Goal: Transaction & Acquisition: Purchase product/service

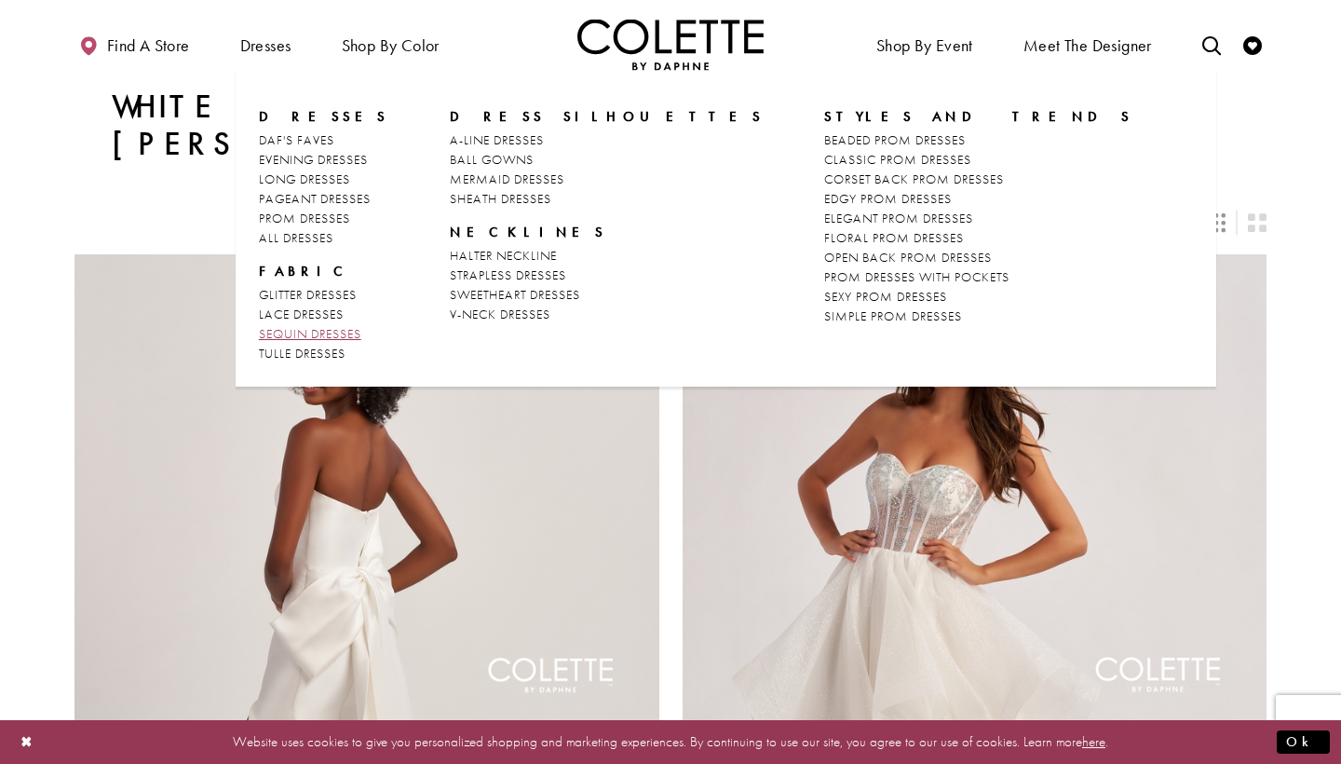
click at [293, 333] on span "SEQUIN DRESSES" at bounding box center [310, 333] width 102 height 17
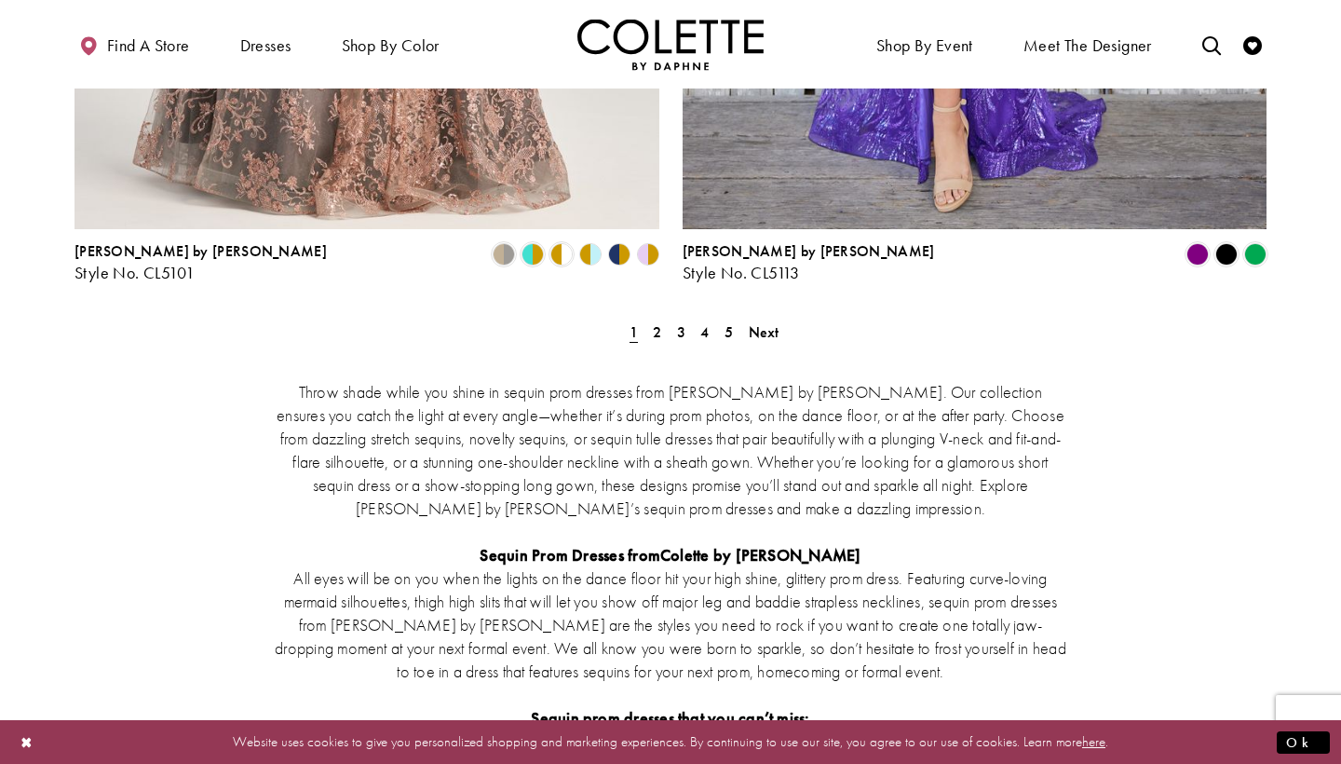
scroll to position [3525, 0]
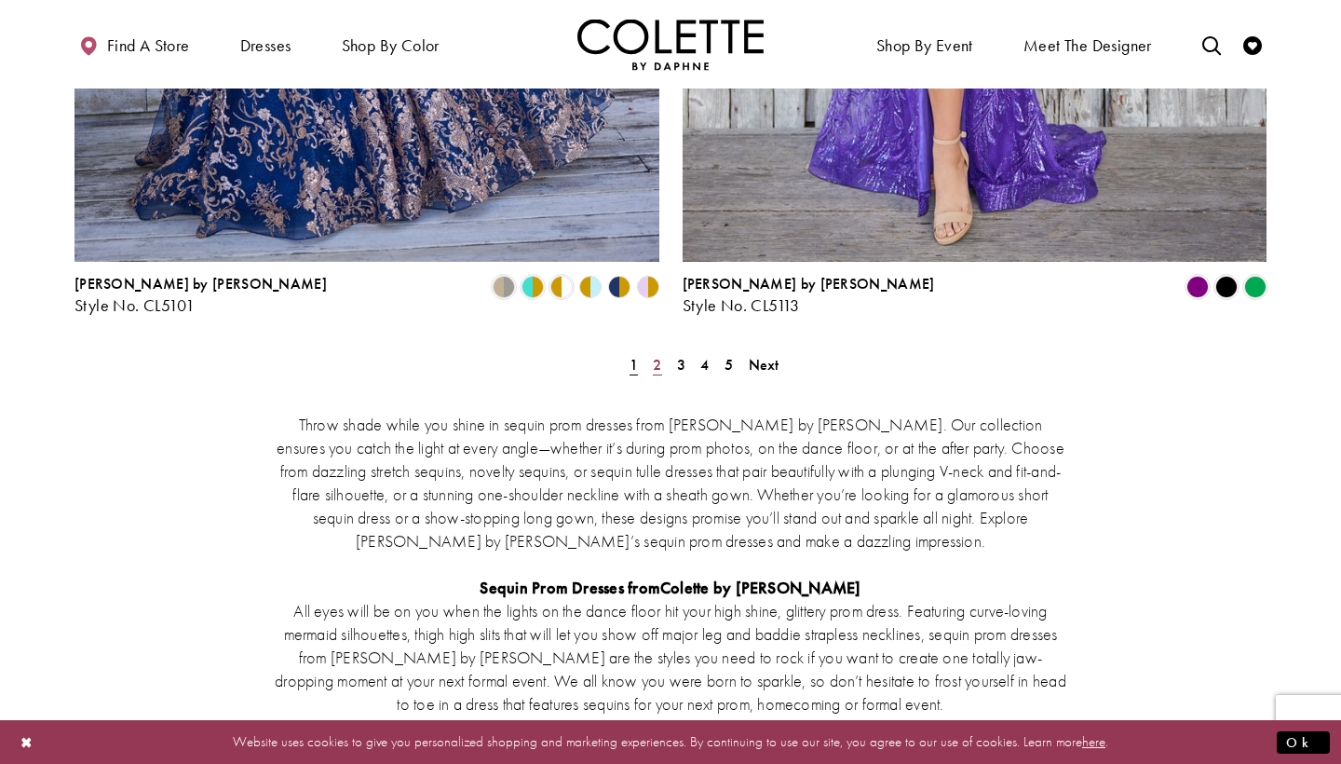
click at [656, 355] on span "2" at bounding box center [657, 365] width 8 height 20
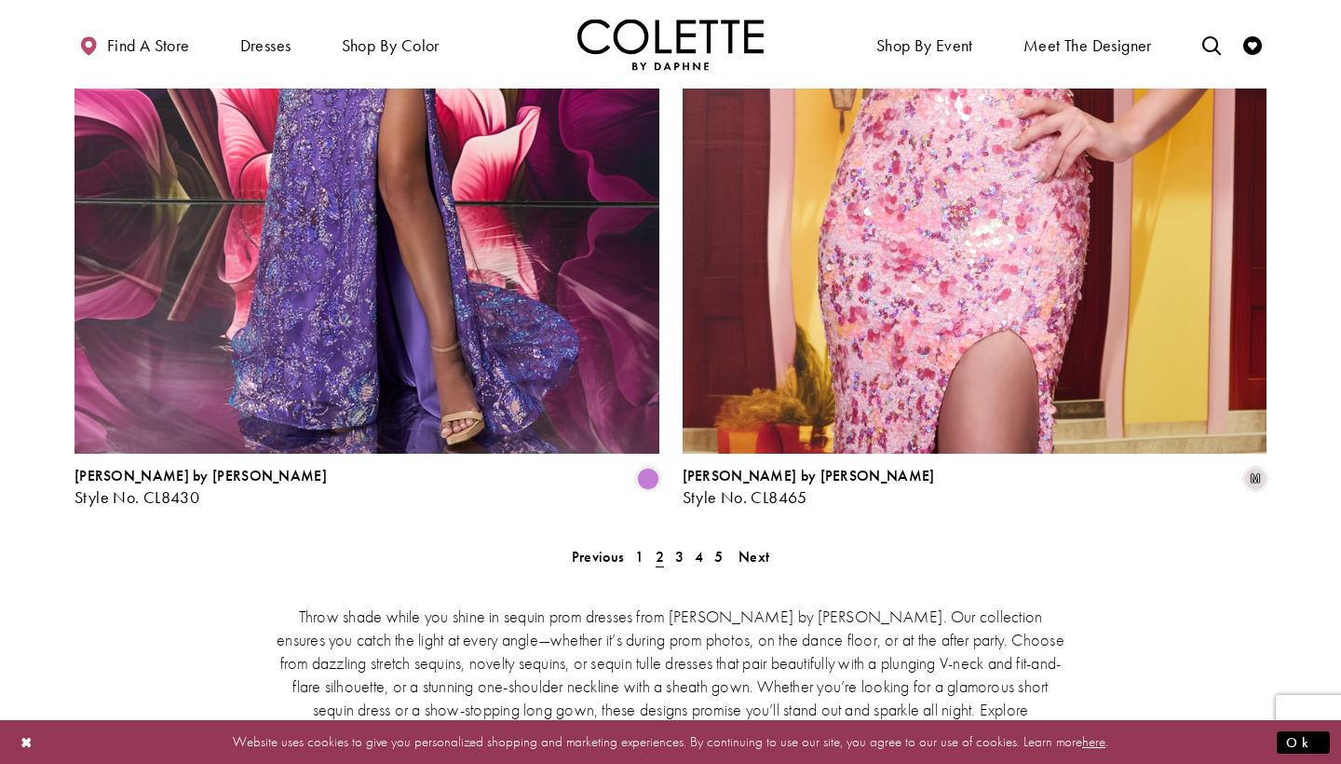
scroll to position [3335, 0]
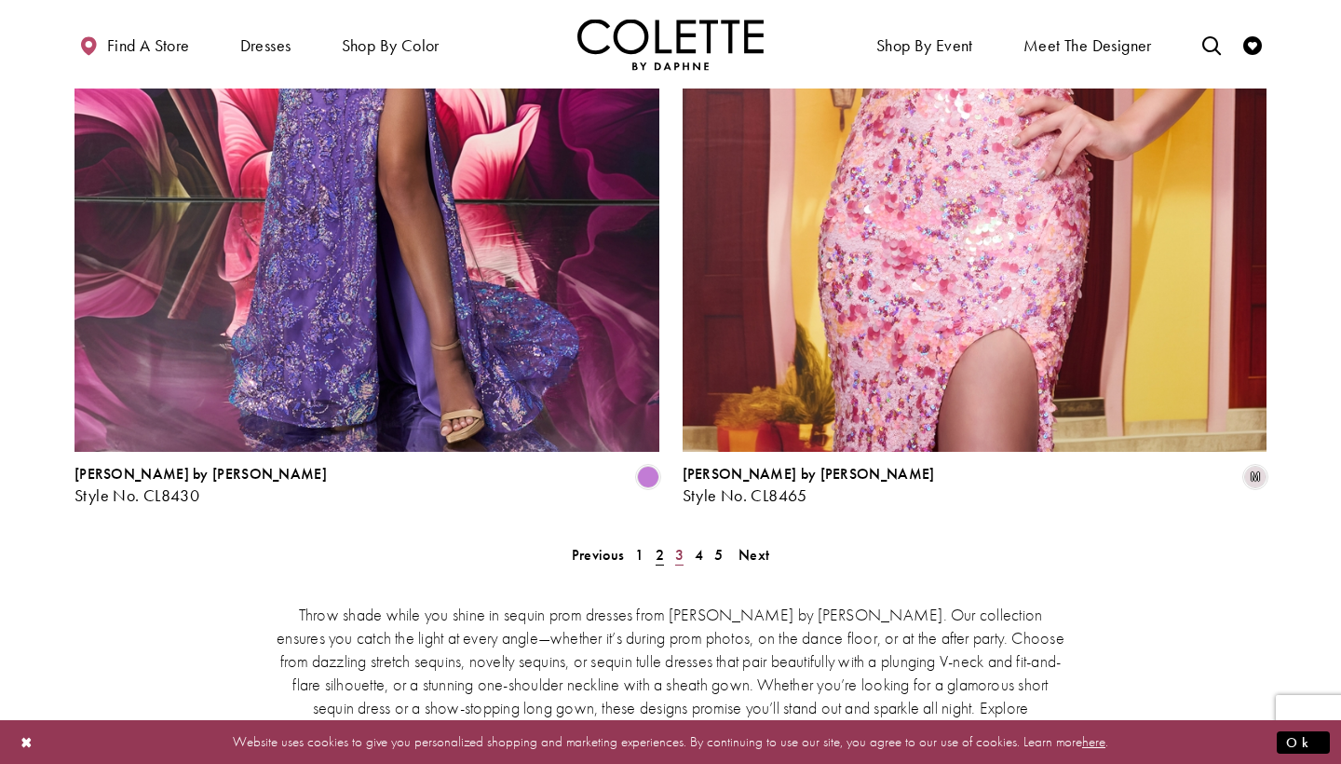
click at [680, 545] on span "3" at bounding box center [679, 555] width 8 height 20
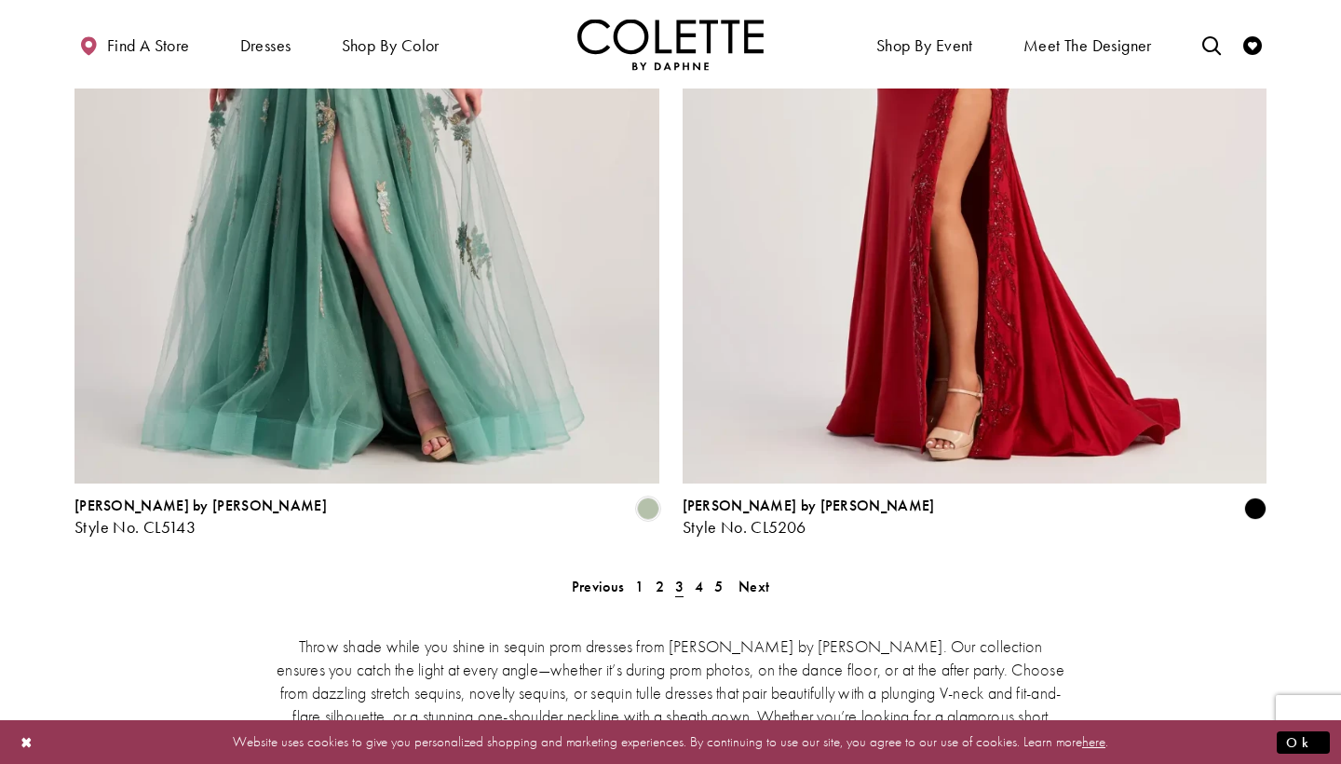
scroll to position [3305, 0]
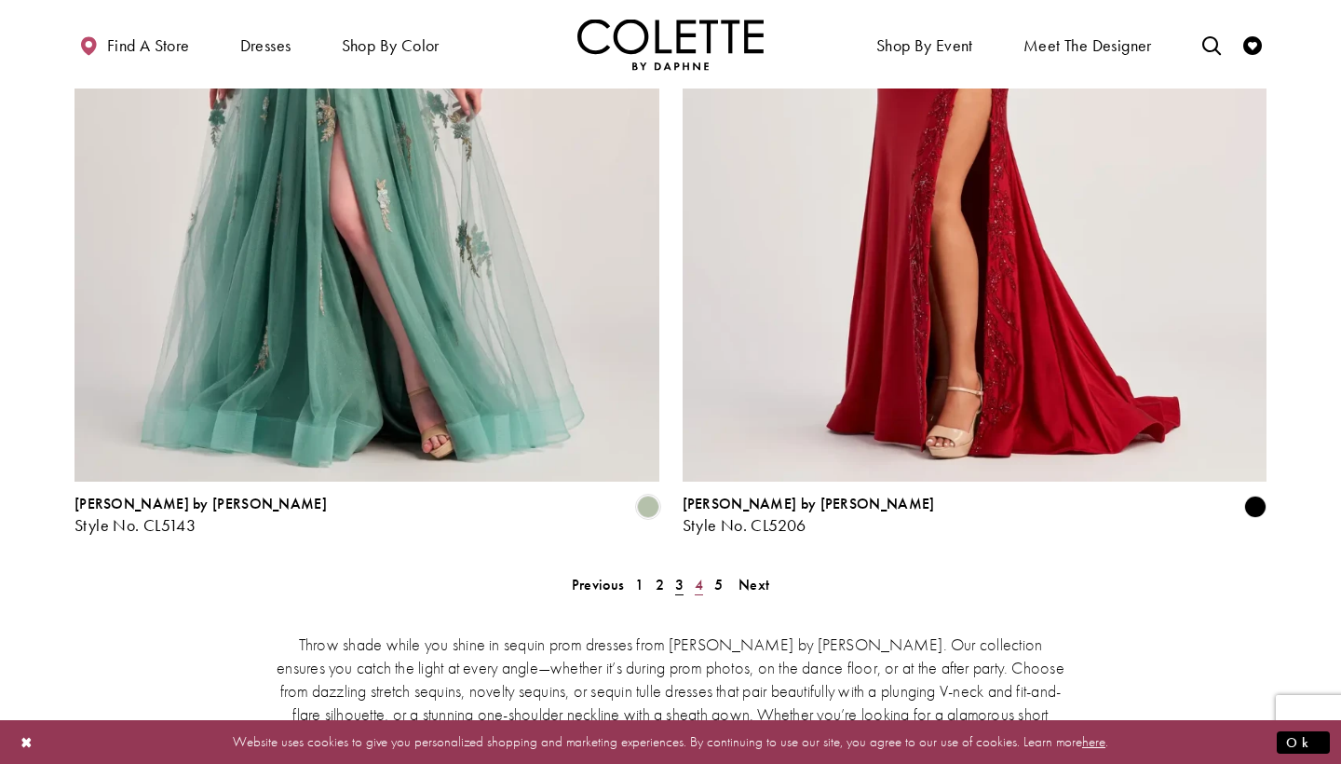
click at [701, 575] on span "4" at bounding box center [699, 585] width 8 height 20
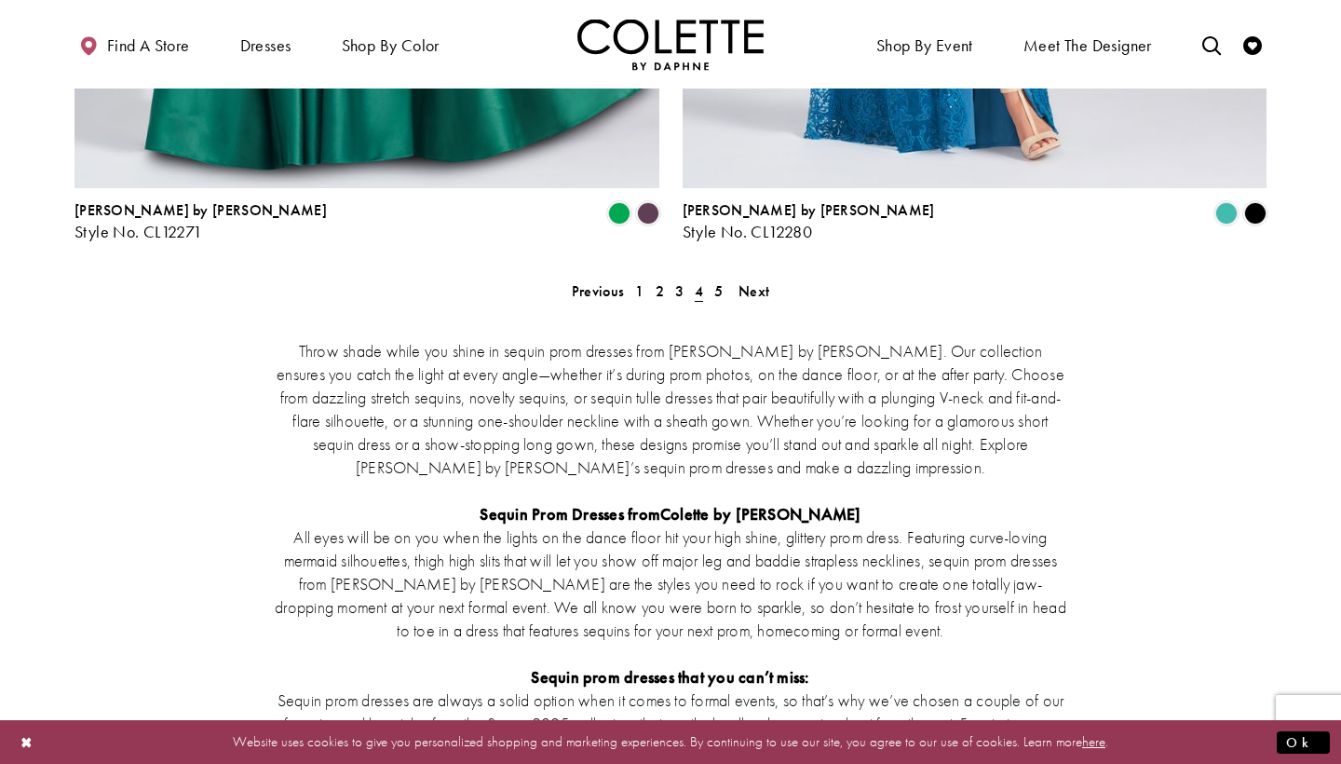
scroll to position [3610, 0]
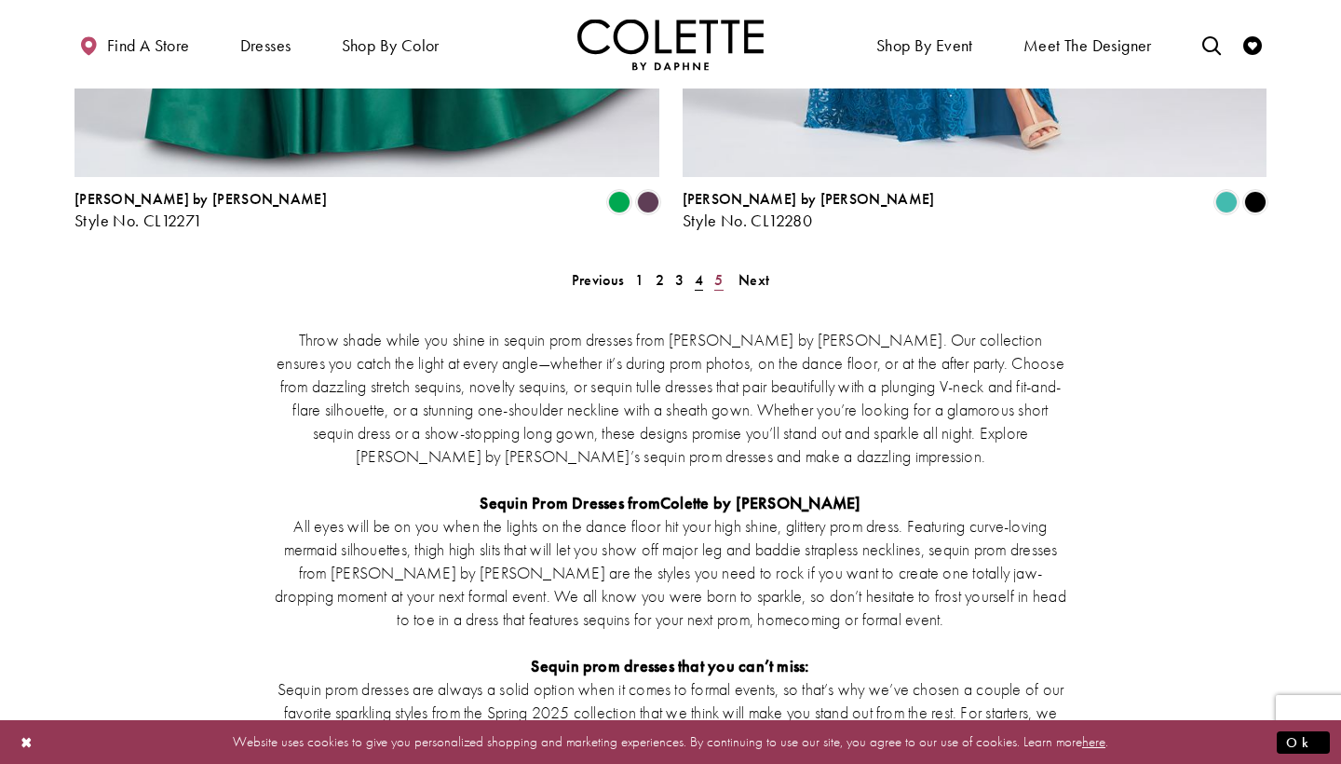
click at [717, 270] on span "5" at bounding box center [719, 280] width 8 height 20
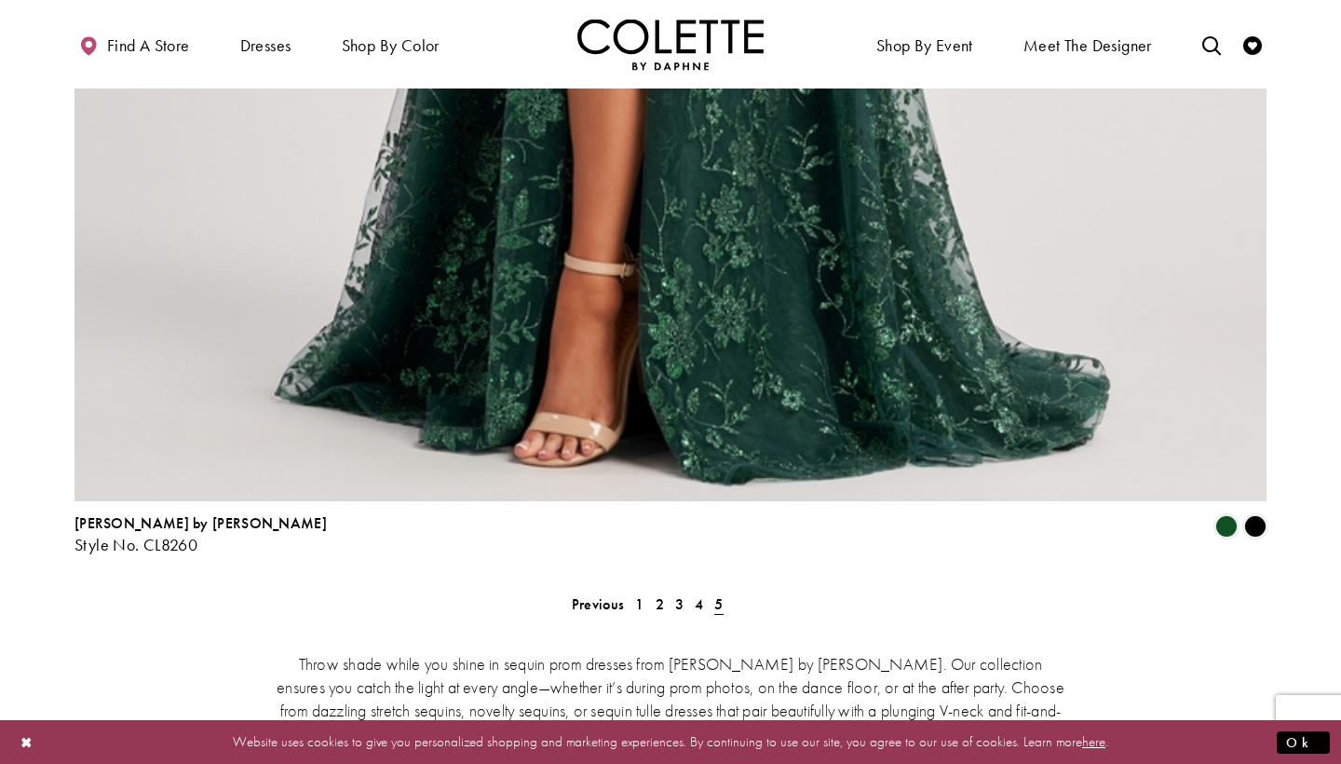
scroll to position [2107, 0]
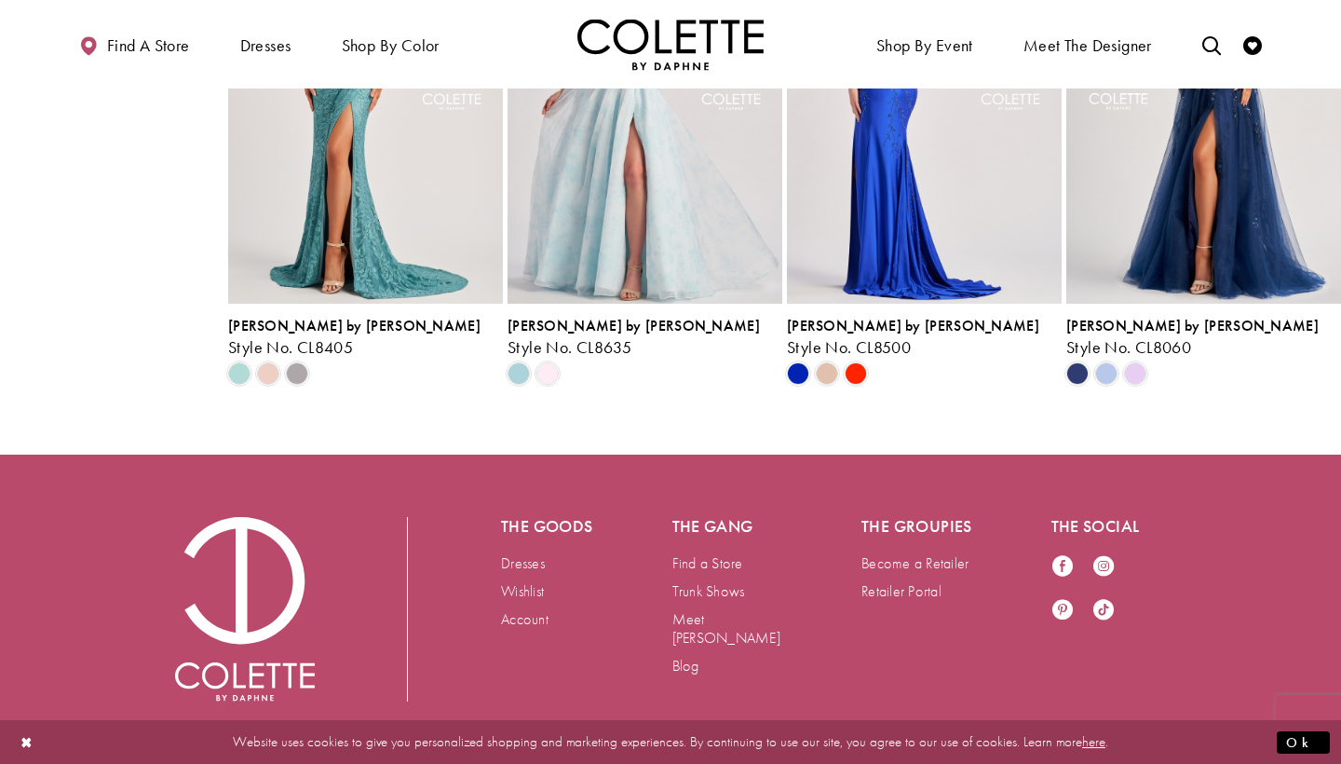
scroll to position [3909, 0]
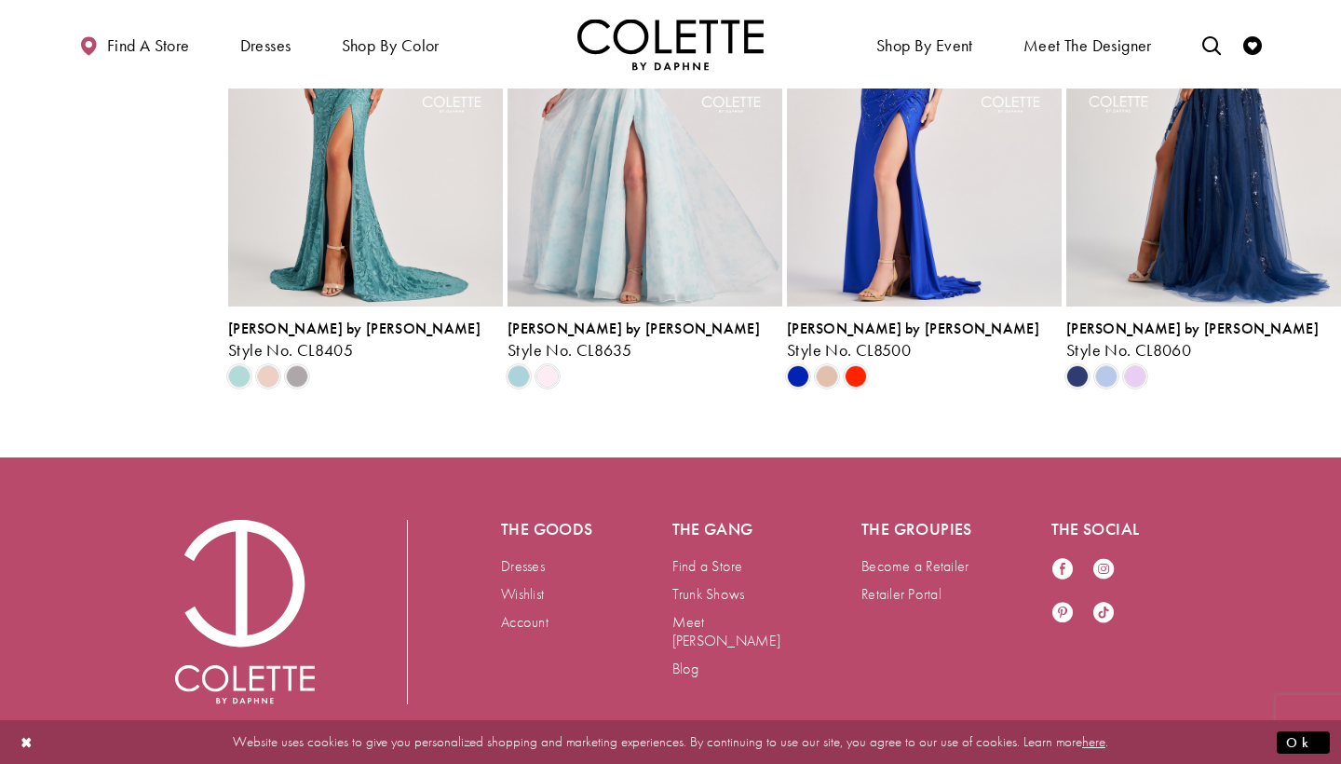
click at [1193, 306] on img "Visit Colette by Daphne Style No. CL8060 Page" at bounding box center [1204, 107] width 275 height 400
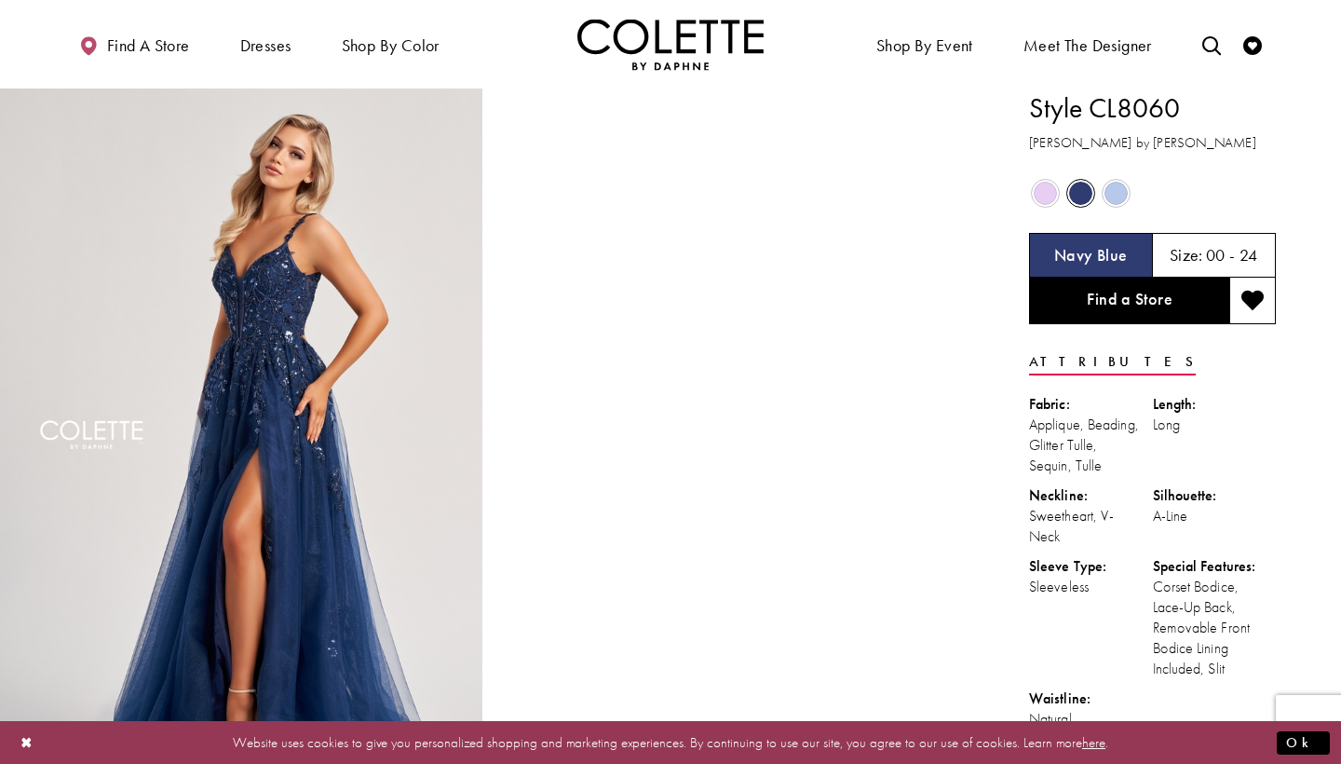
click at [1114, 199] on span "Product color controls state depends on size chosen" at bounding box center [1116, 193] width 23 height 23
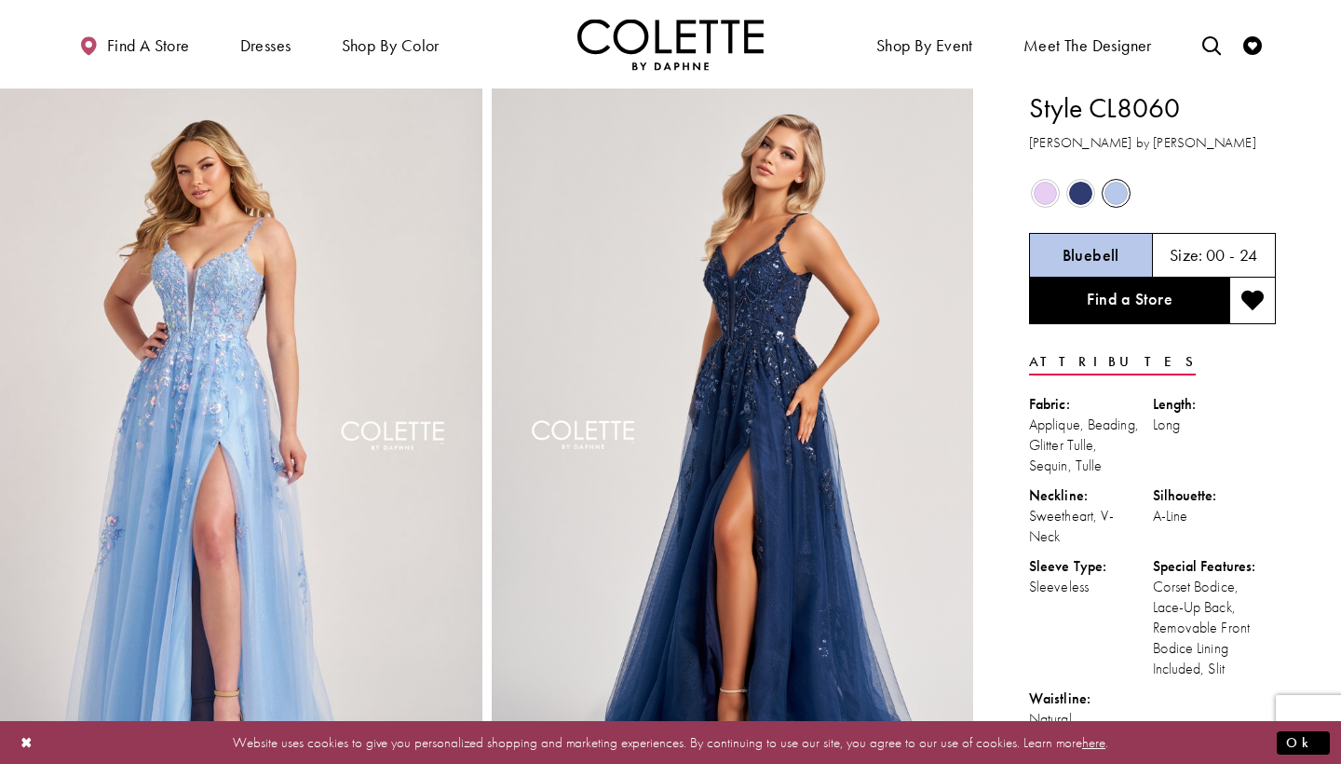
click at [1045, 196] on span "Product color controls state depends on size chosen" at bounding box center [1045, 193] width 23 height 23
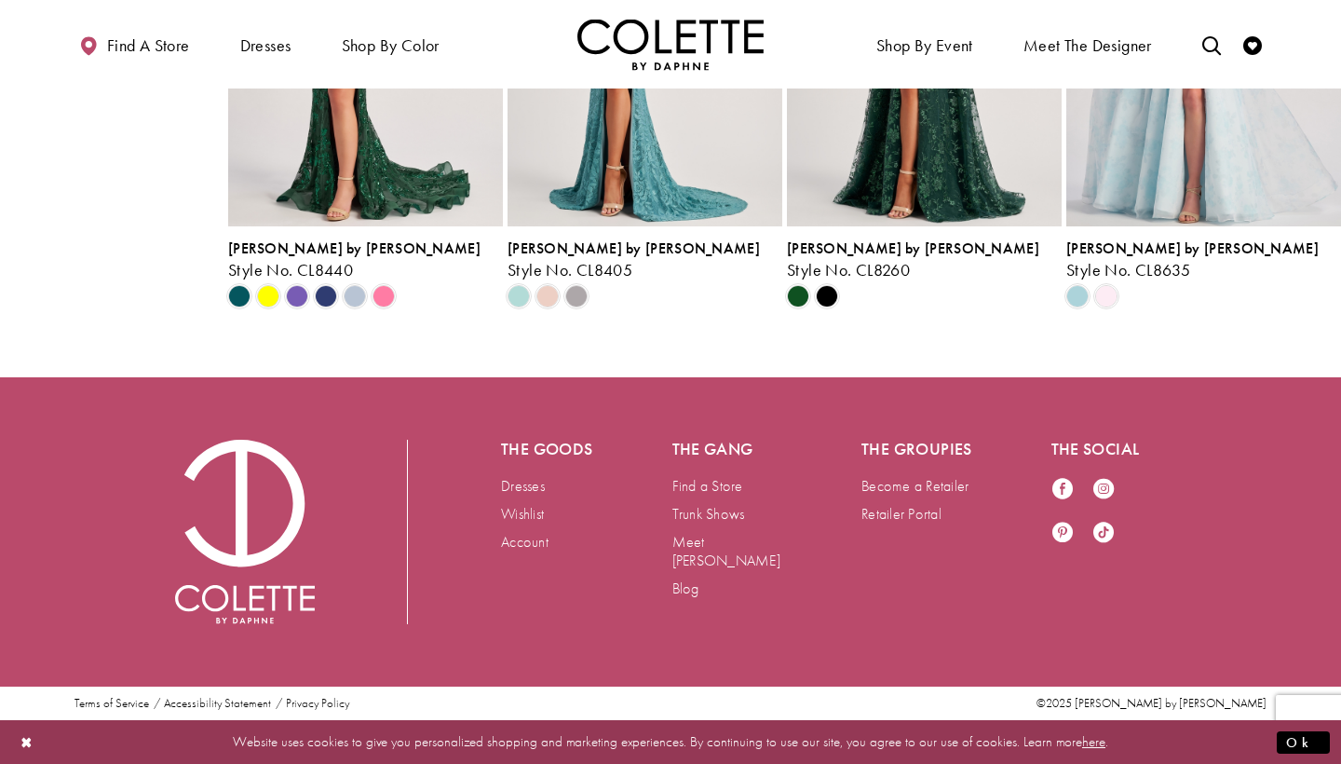
scroll to position [4113, 0]
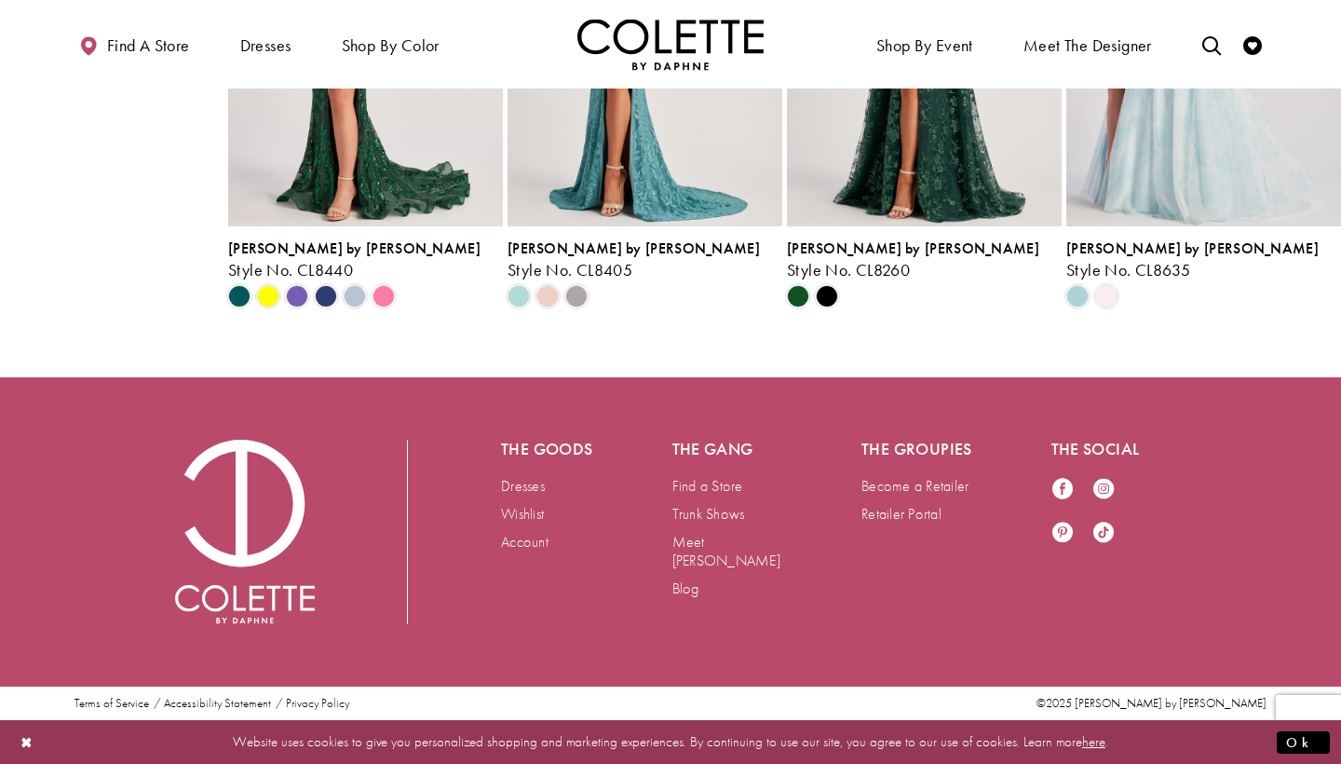
click at [1221, 226] on img "Visit Colette by Daphne Style No. CL8635 Page" at bounding box center [1204, 27] width 275 height 400
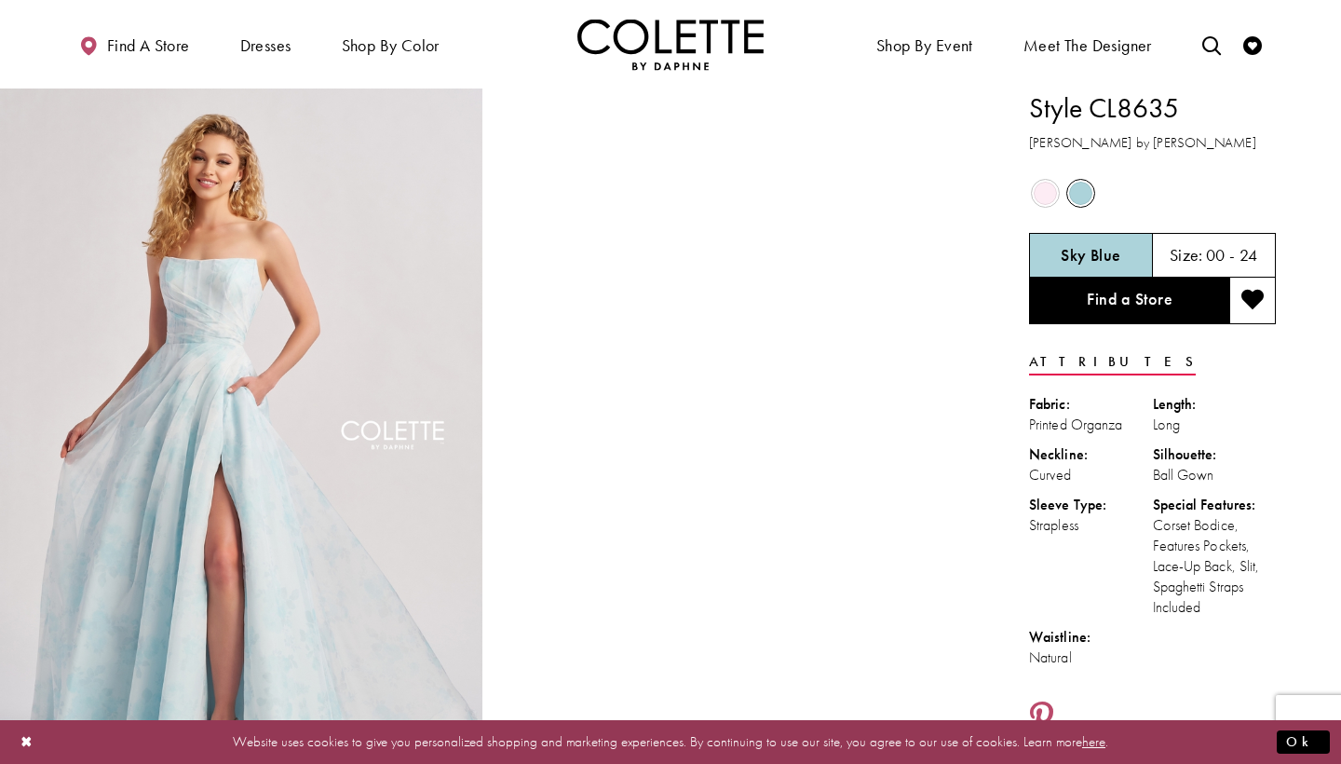
scroll to position [7, 0]
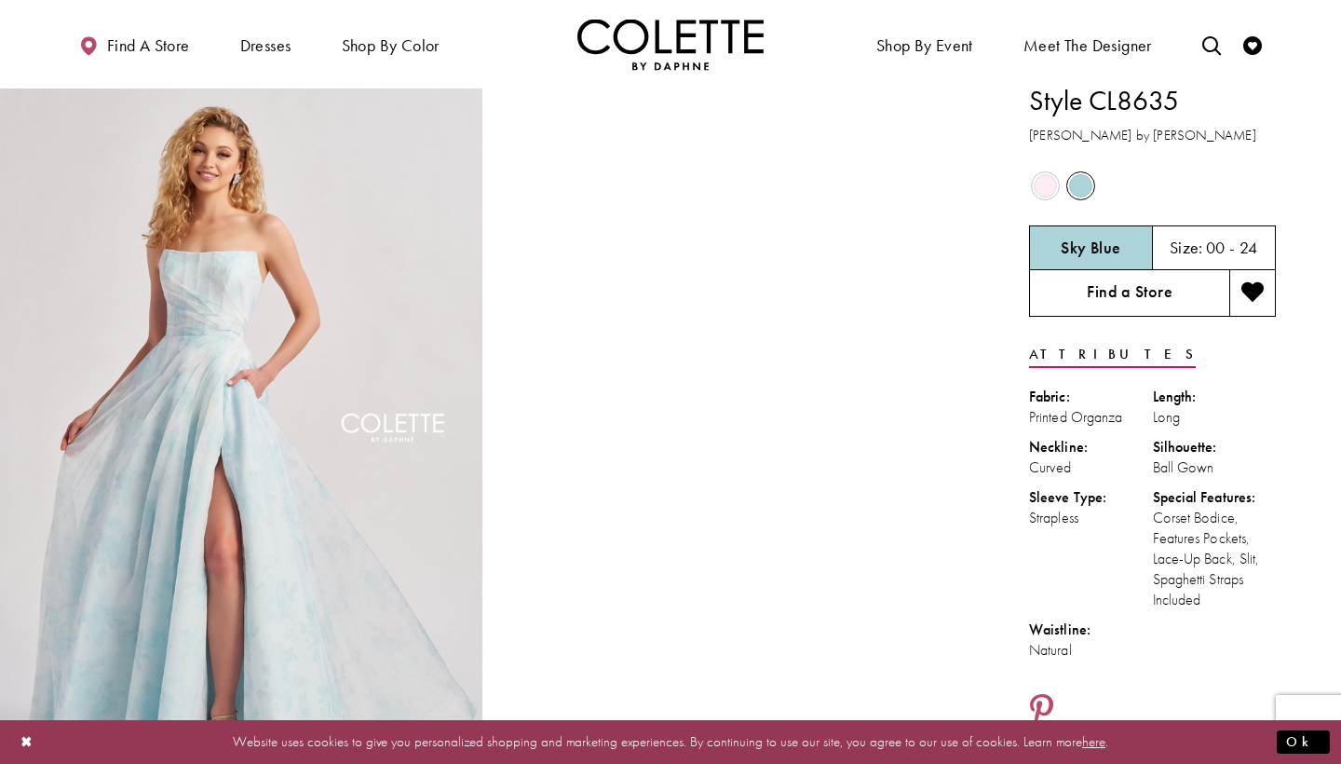
click at [1067, 295] on link "Find a Store" at bounding box center [1129, 293] width 200 height 47
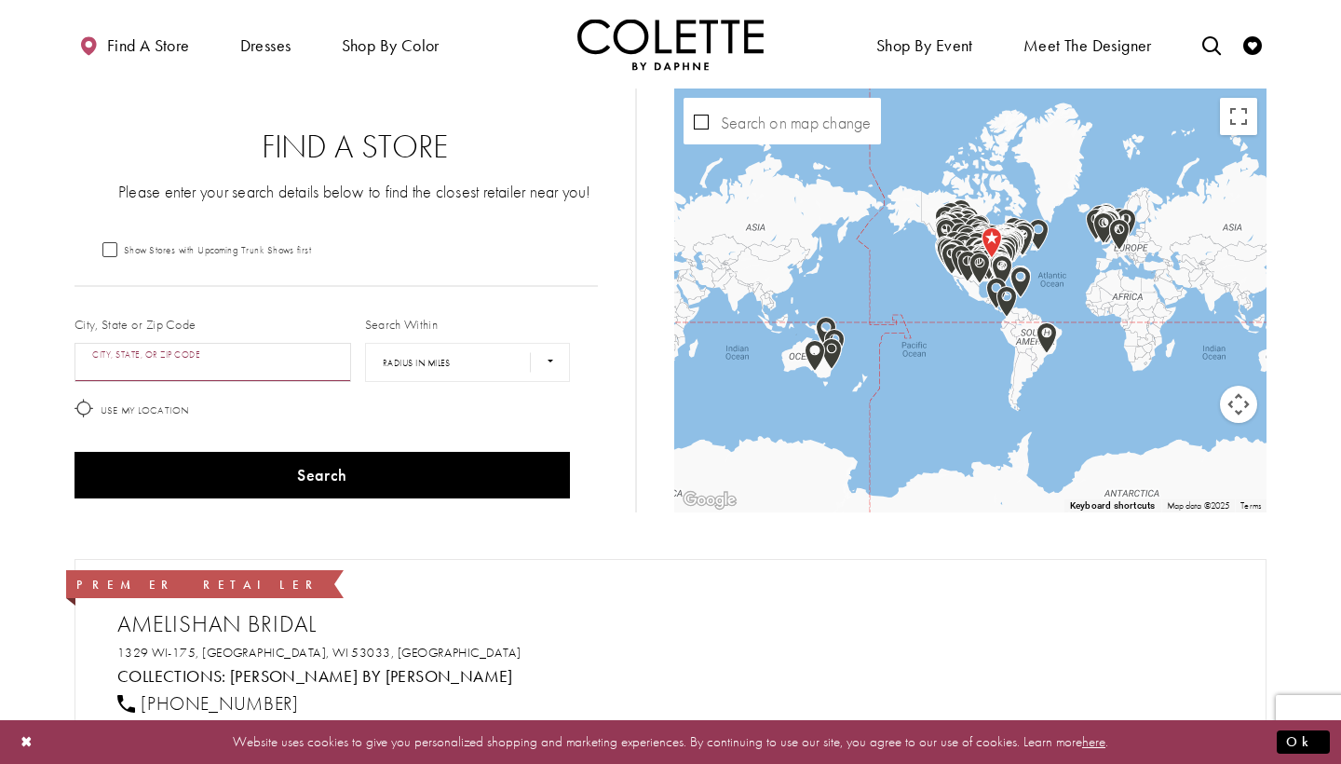
click at [286, 374] on input "City, State, or ZIP Code" at bounding box center [213, 362] width 277 height 39
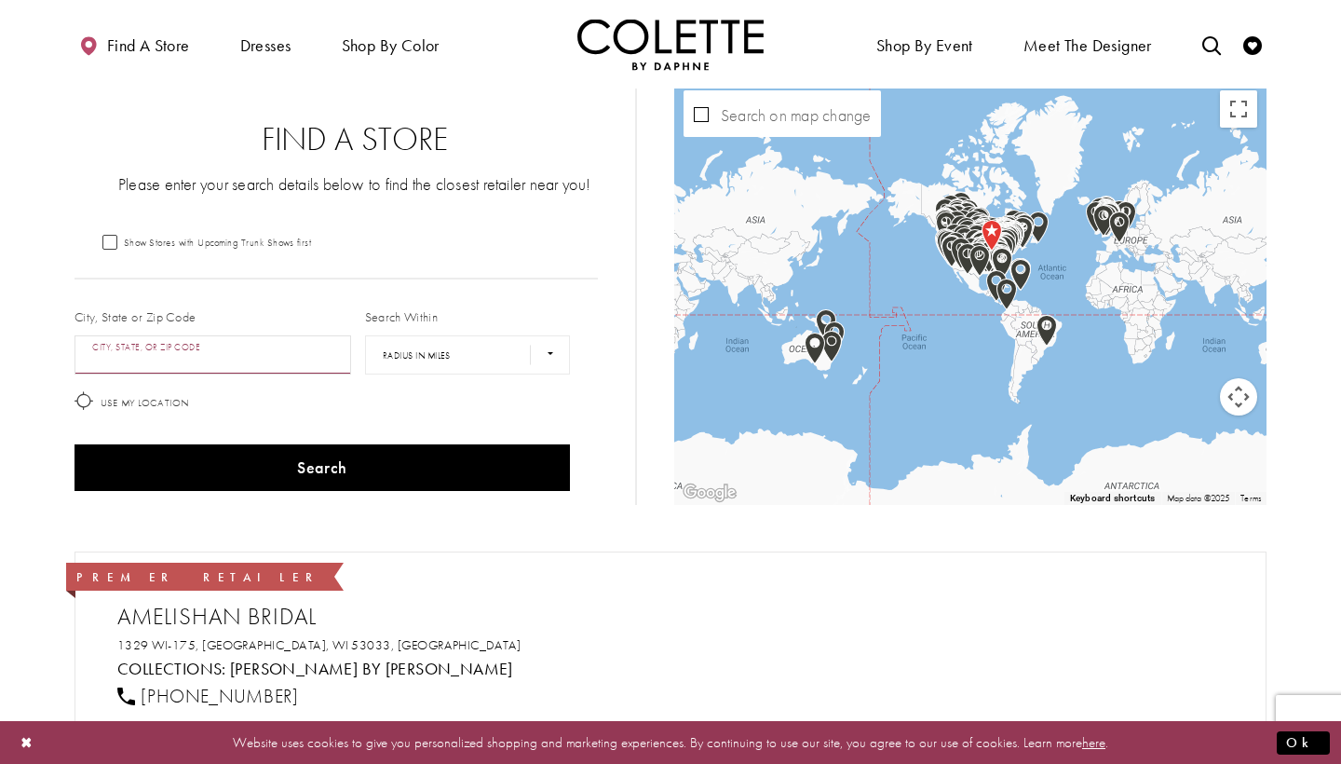
scroll to position [9, 0]
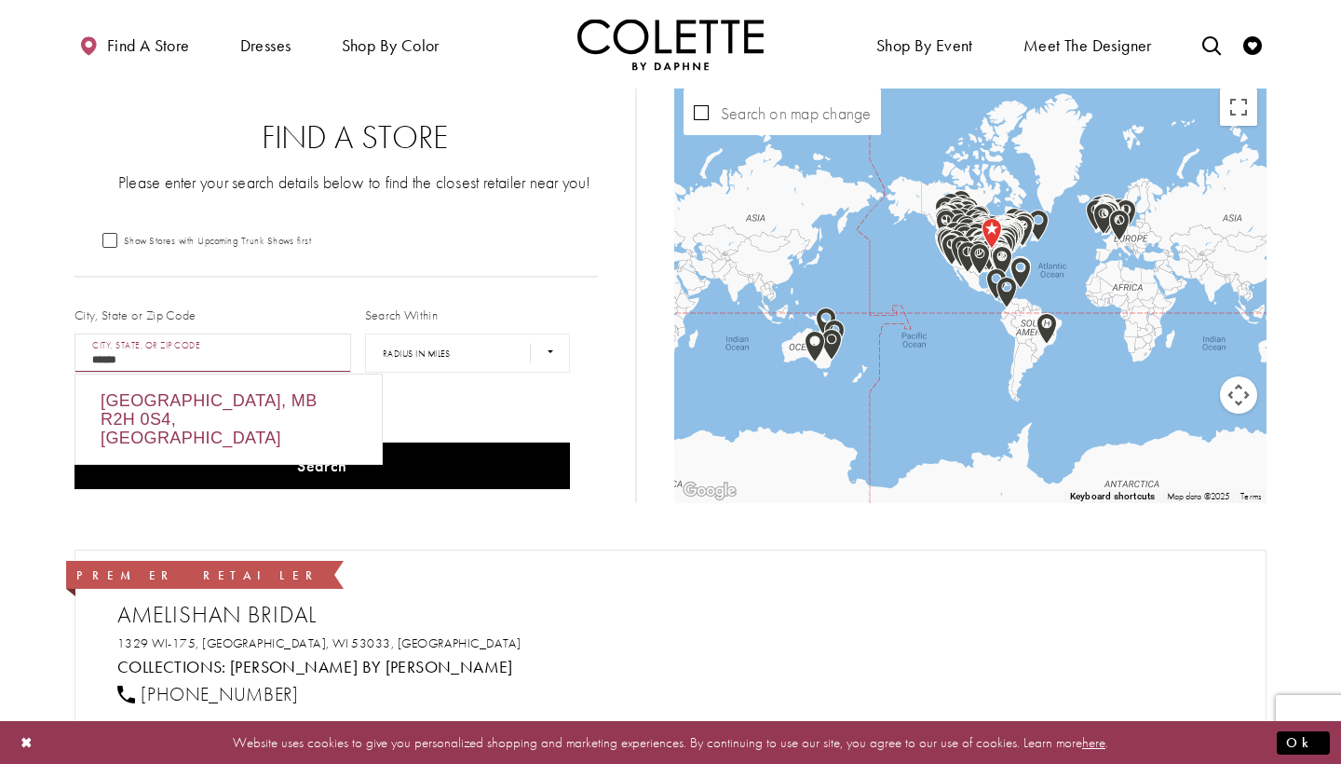
click at [267, 392] on div "[GEOGRAPHIC_DATA], MB R2H 0S4, [GEOGRAPHIC_DATA]" at bounding box center [228, 418] width 306 height 89
type input "**********"
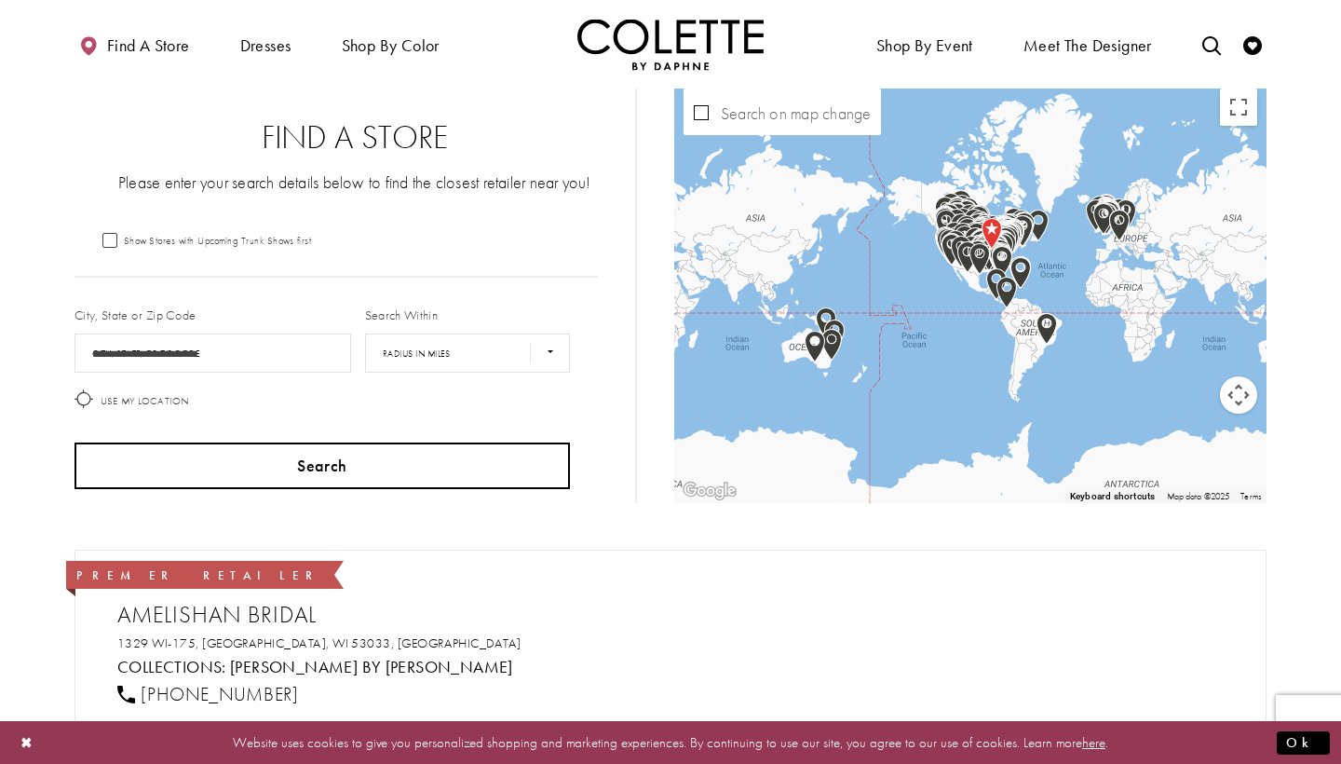
click at [254, 469] on button "Search" at bounding box center [323, 465] width 496 height 47
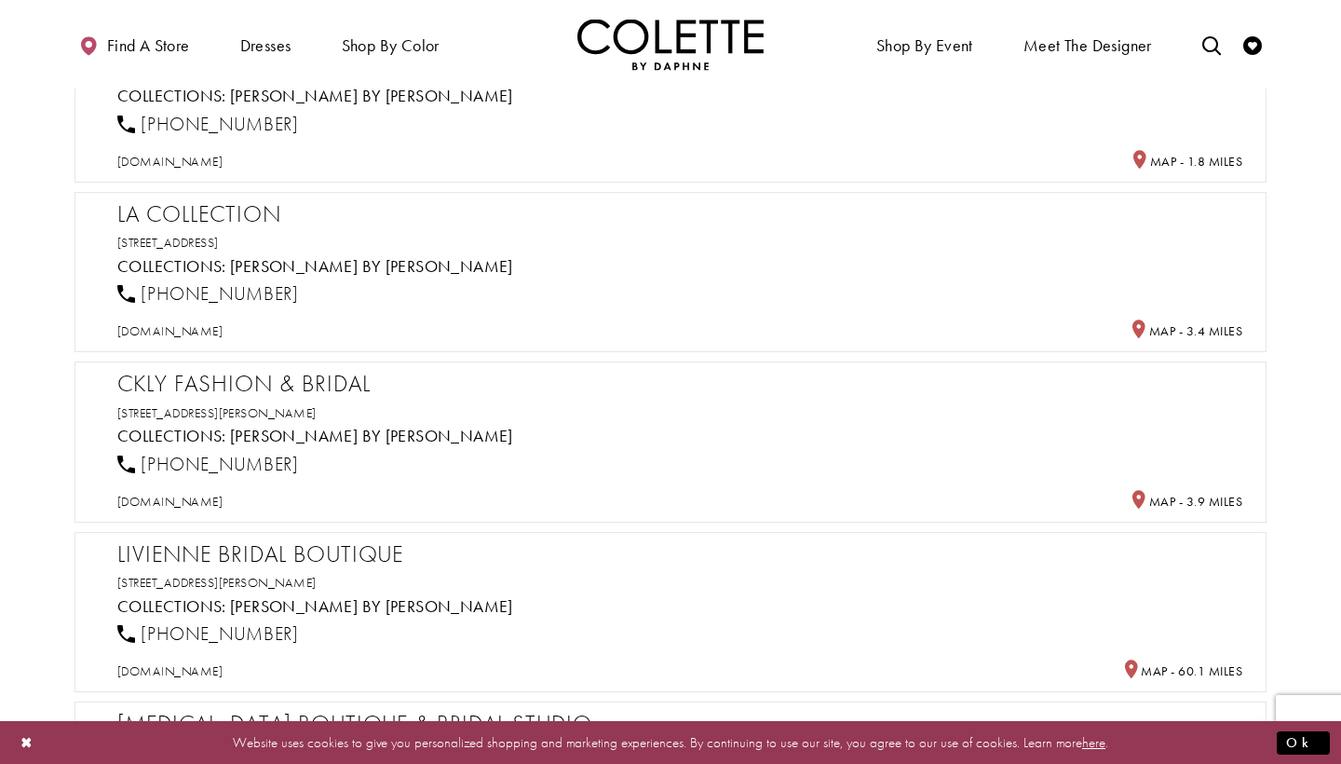
scroll to position [606, 0]
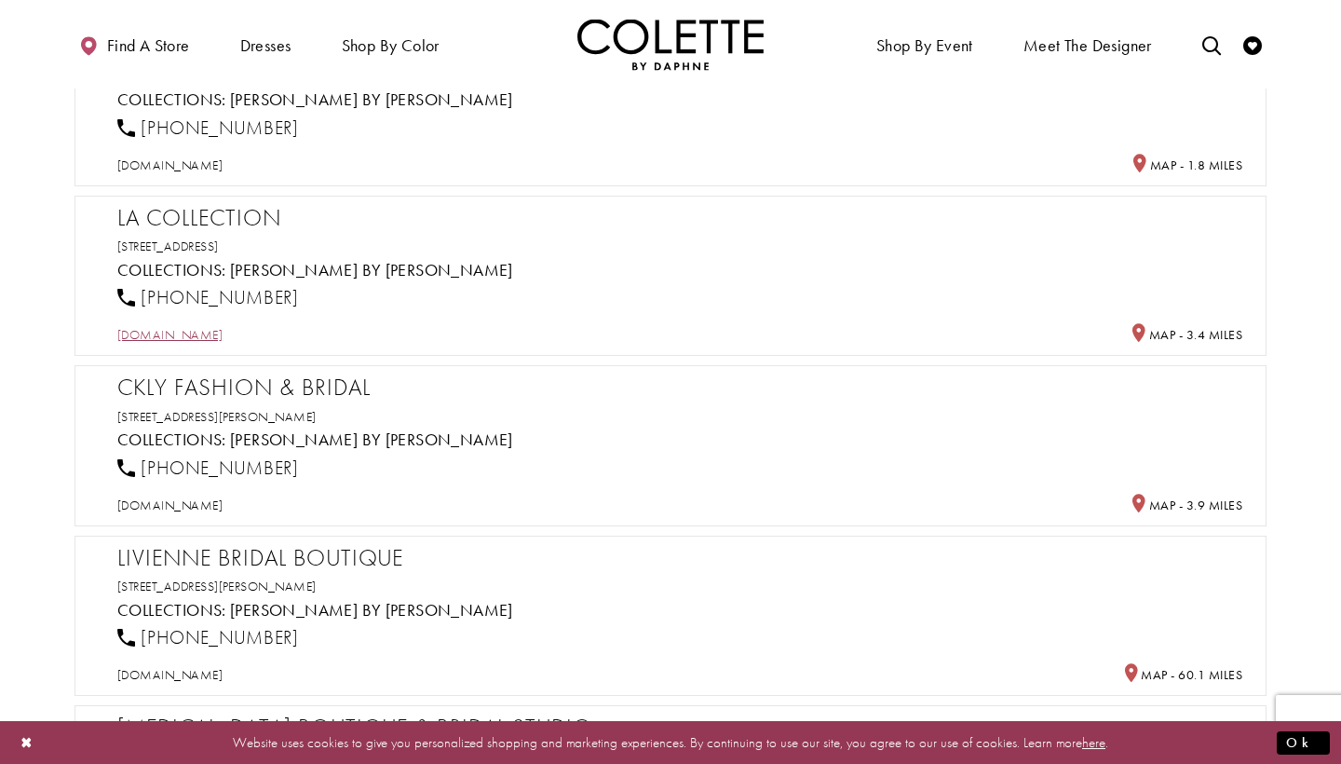
click at [194, 333] on span "[DOMAIN_NAME]" at bounding box center [169, 334] width 105 height 17
